Goal: Information Seeking & Learning: Check status

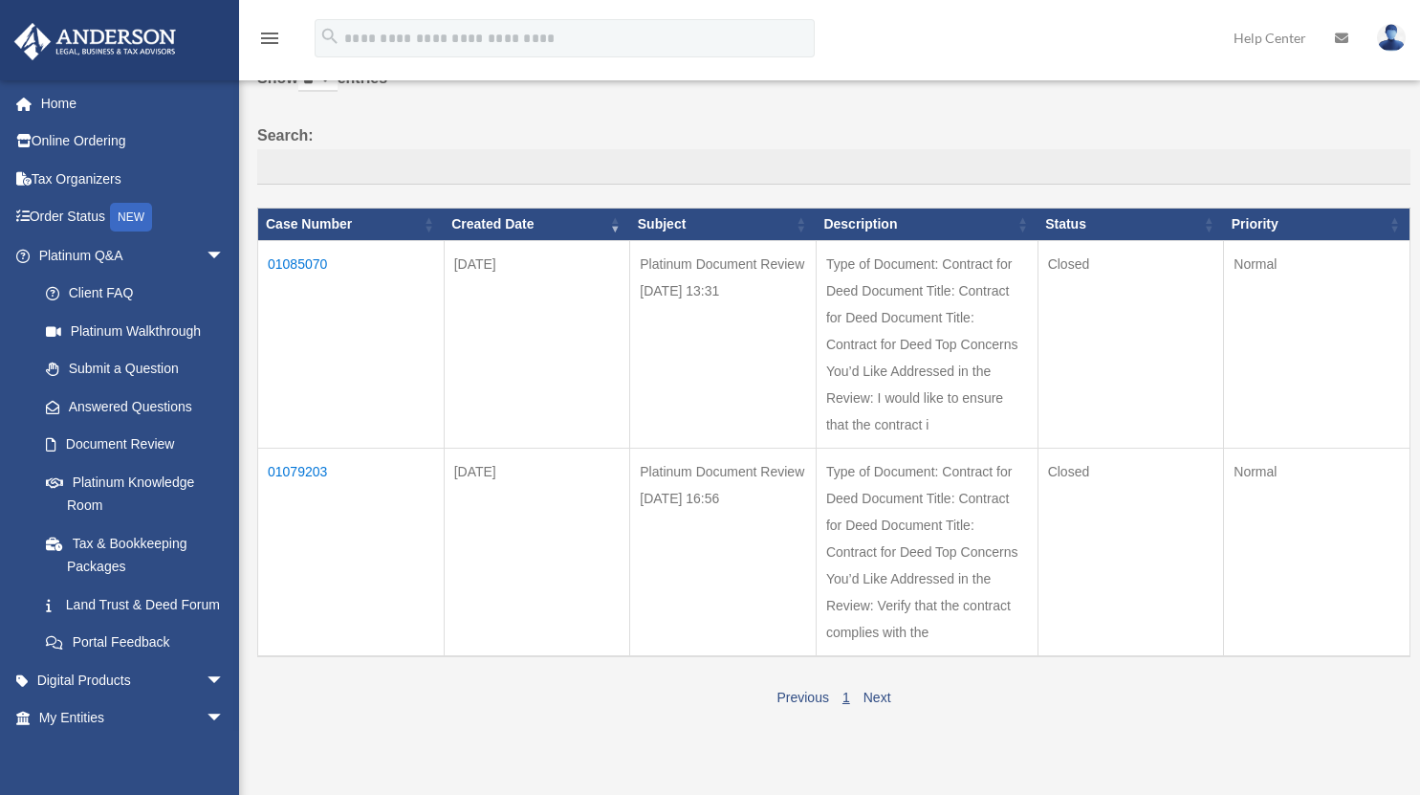
scroll to position [96, 0]
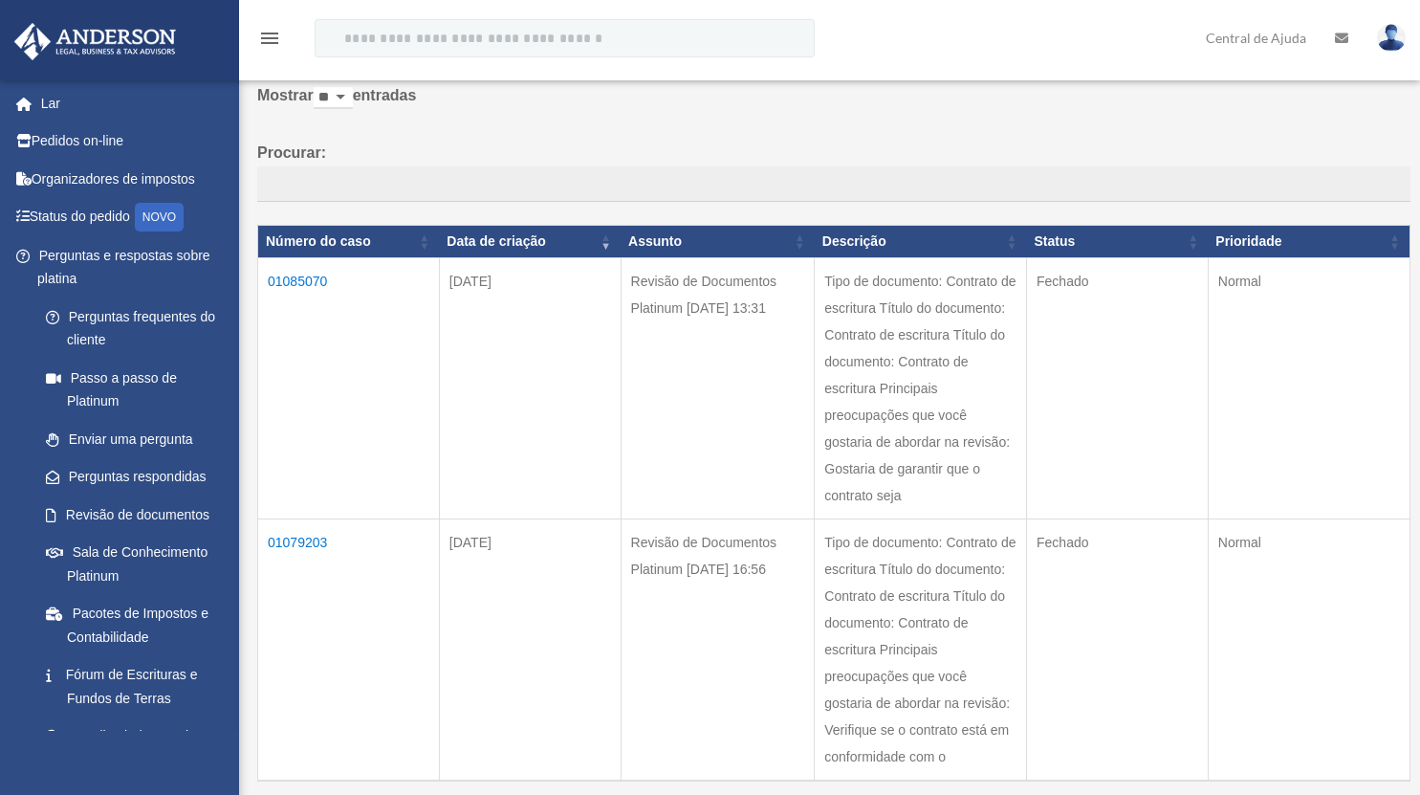
click at [305, 286] on font "01085070" at bounding box center [297, 280] width 59 height 15
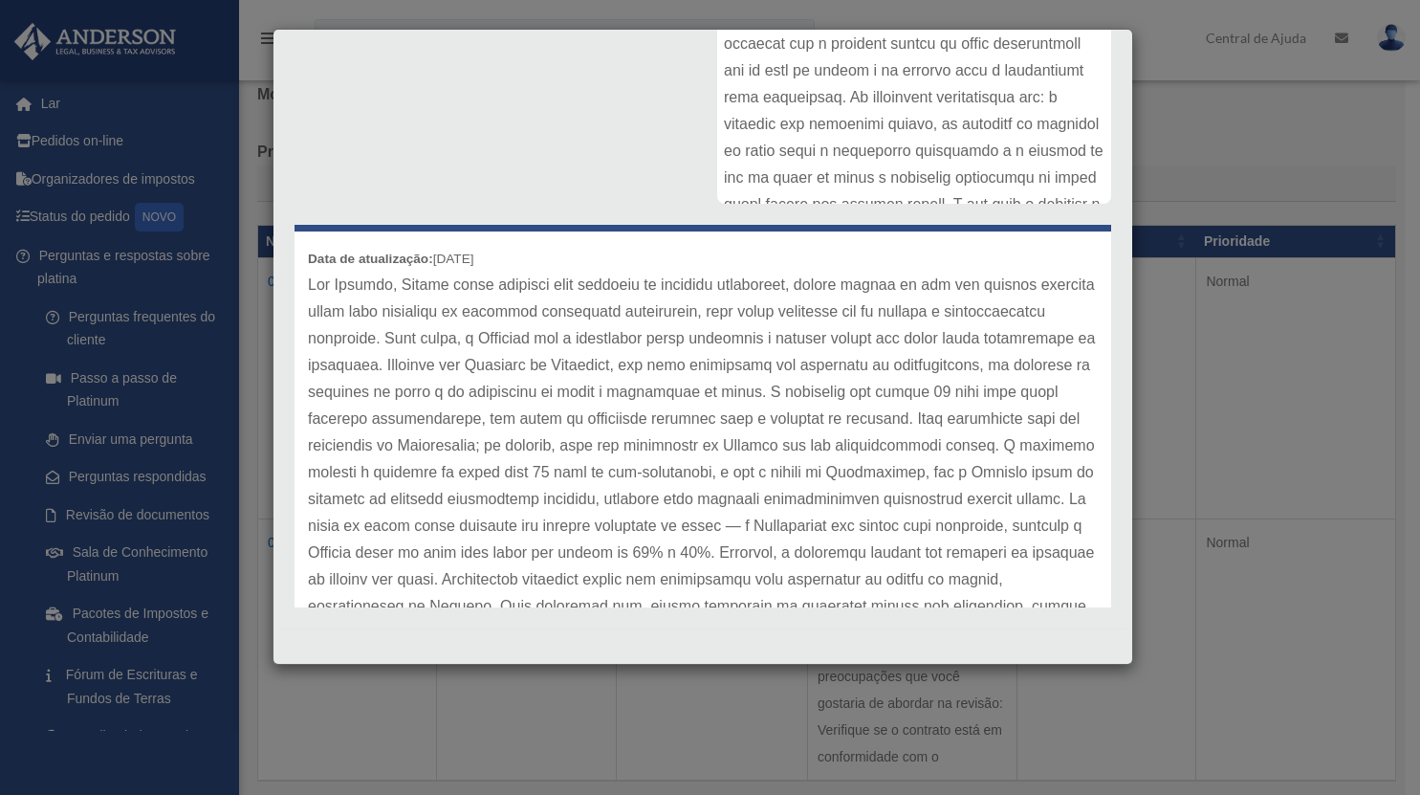
scroll to position [0, 0]
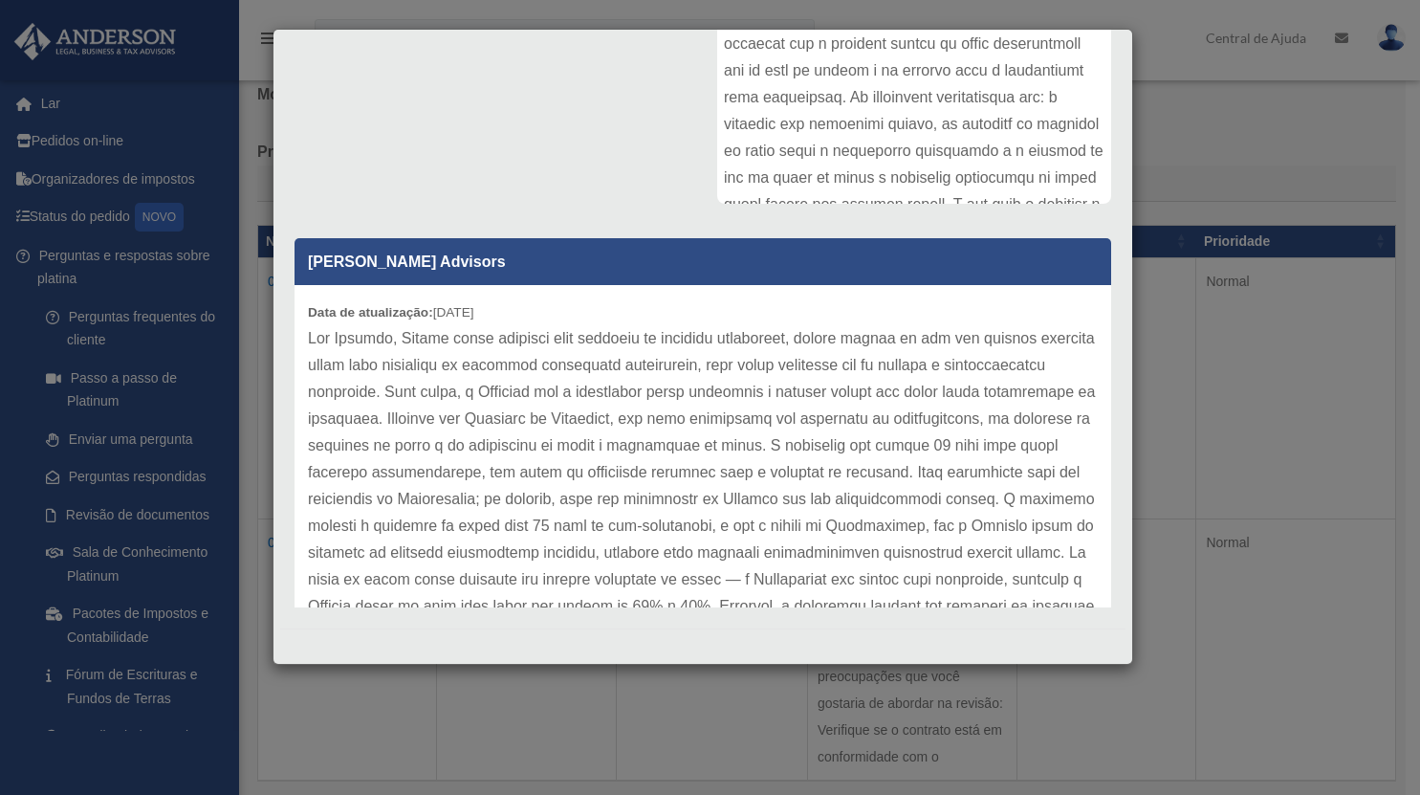
click at [1167, 505] on div "Detalhe do caso × Revisão de Documentos Platinum [DATE] 13:31 Número do process…" at bounding box center [710, 397] width 1420 height 795
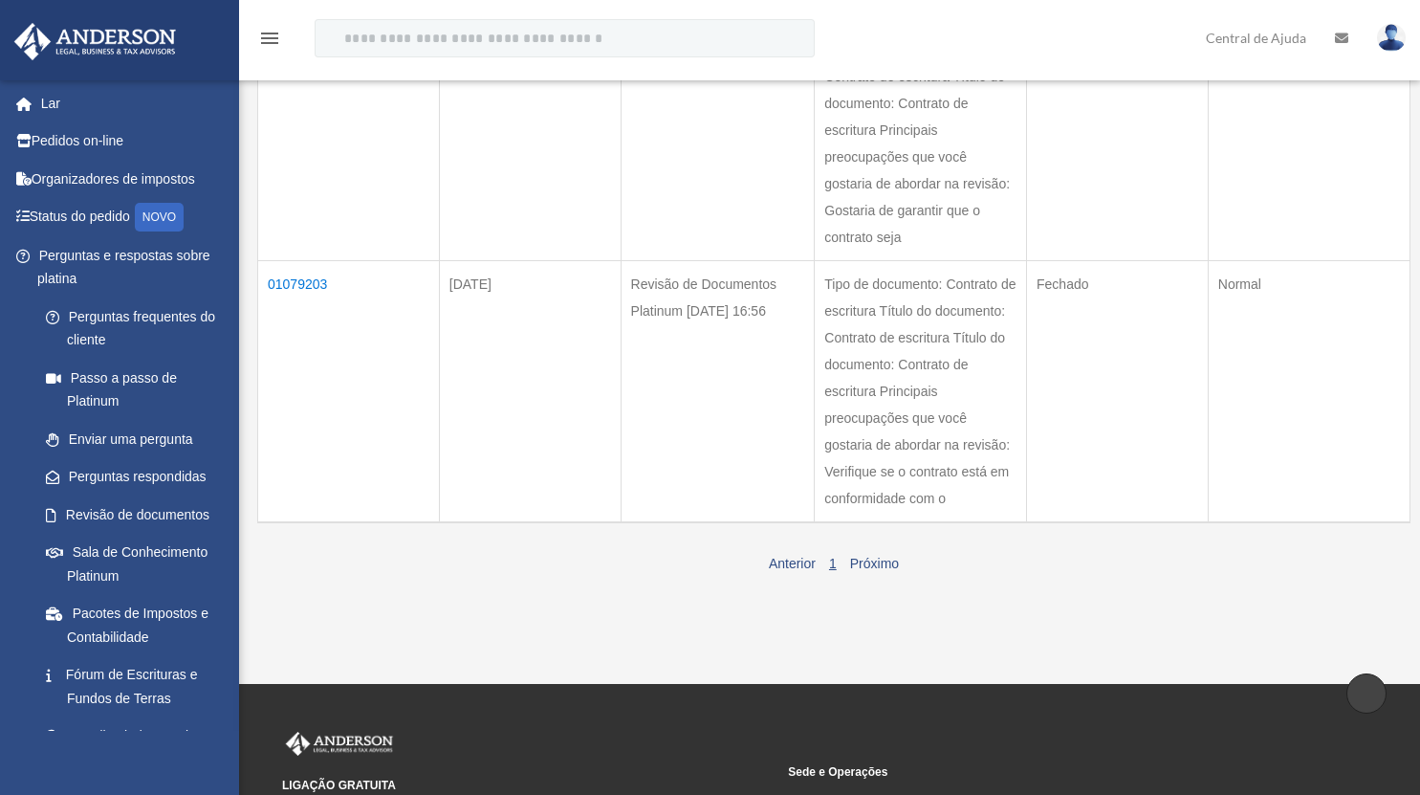
scroll to position [287, 0]
